Goal: Transaction & Acquisition: Book appointment/travel/reservation

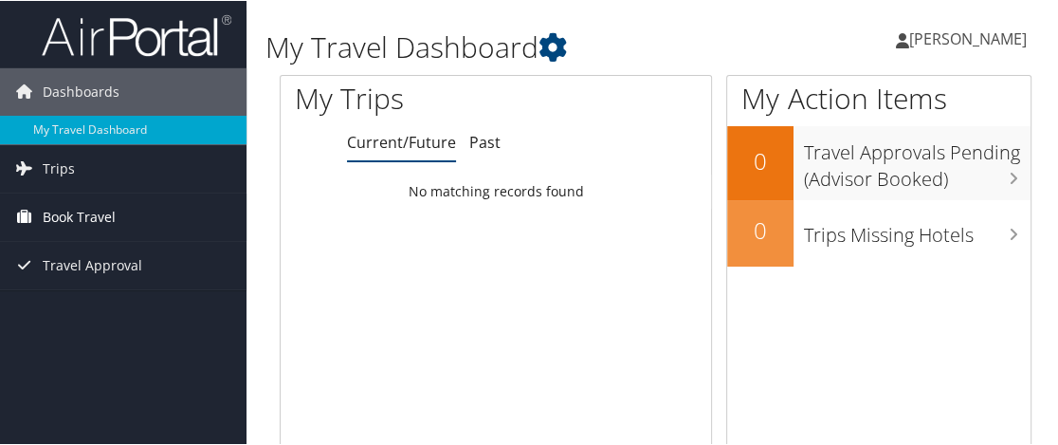
click at [170, 204] on link "Book Travel" at bounding box center [123, 215] width 246 height 47
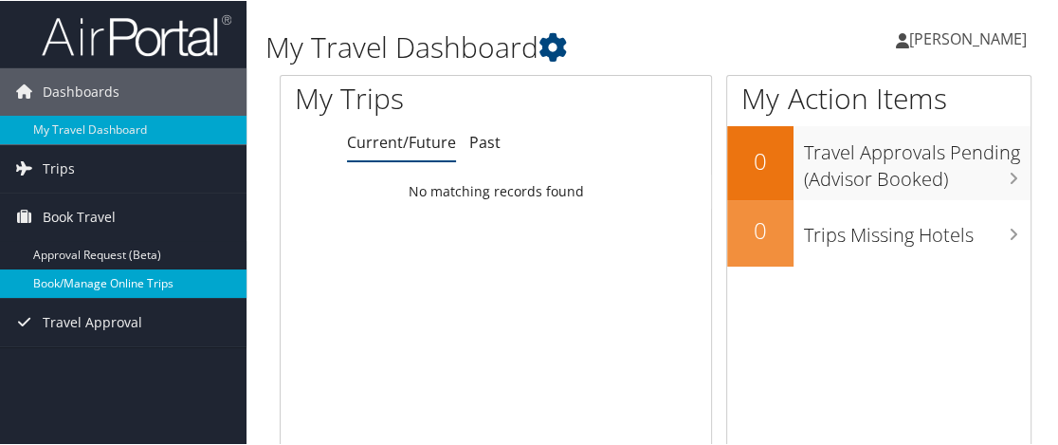
click at [155, 285] on link "Book/Manage Online Trips" at bounding box center [123, 282] width 246 height 28
click at [47, 281] on link "Book/Manage Online Trips" at bounding box center [123, 282] width 246 height 28
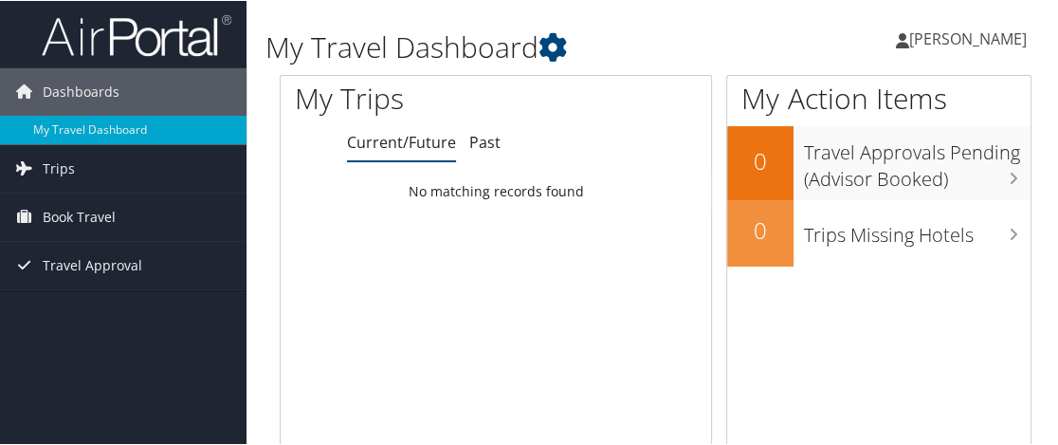
click at [996, 41] on span "[PERSON_NAME]" at bounding box center [968, 37] width 118 height 21
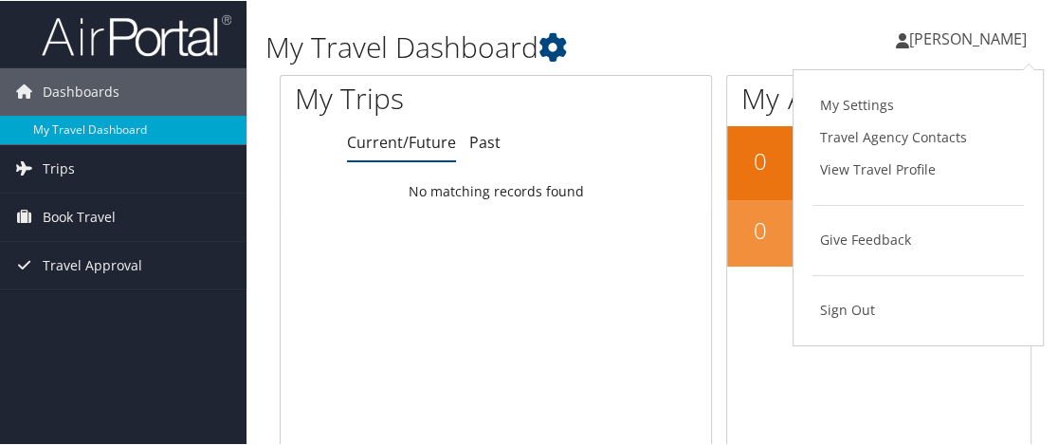
click at [996, 41] on span "[PERSON_NAME]" at bounding box center [968, 37] width 118 height 21
